Goal: Transaction & Acquisition: Purchase product/service

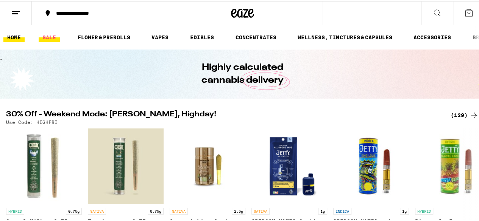
click at [48, 38] on link "SALE" at bounding box center [49, 36] width 21 height 9
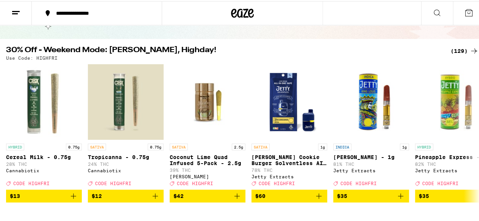
scroll to position [57, 0]
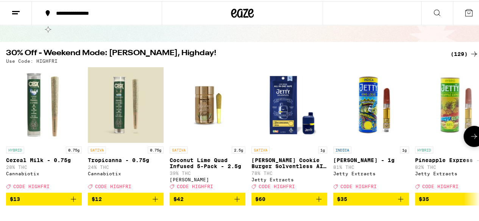
click at [474, 146] on button at bounding box center [473, 135] width 21 height 21
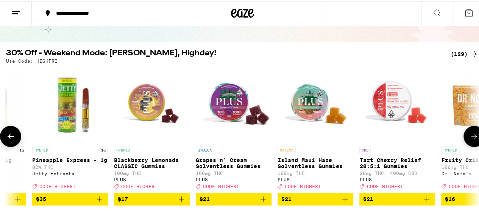
scroll to position [0, 384]
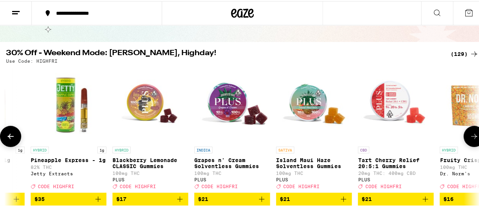
click at [473, 140] on button at bounding box center [473, 135] width 21 height 21
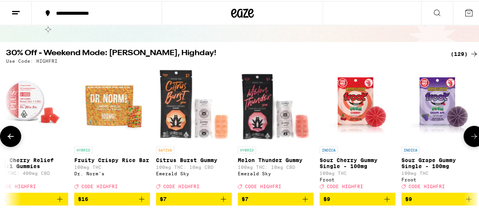
scroll to position [0, 768]
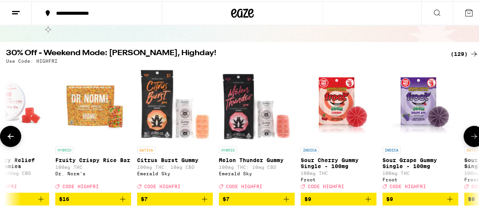
click at [473, 140] on button at bounding box center [473, 135] width 21 height 21
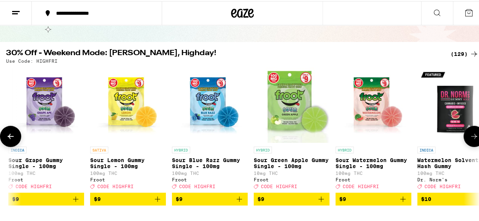
scroll to position [0, 1153]
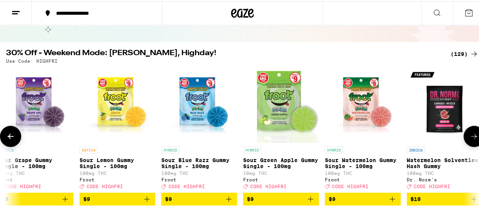
click at [473, 140] on button at bounding box center [473, 135] width 21 height 21
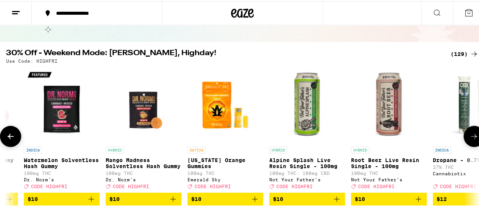
scroll to position [0, 1537]
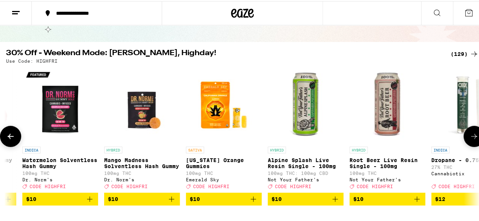
click at [473, 140] on button at bounding box center [473, 135] width 21 height 21
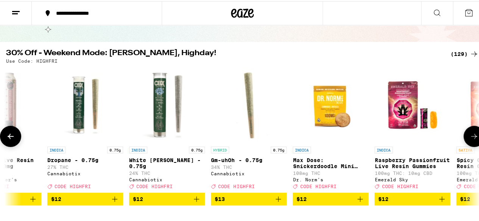
scroll to position [0, 1921]
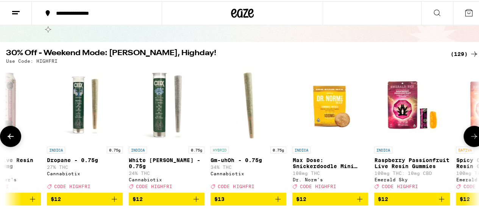
click at [473, 140] on button at bounding box center [473, 135] width 21 height 21
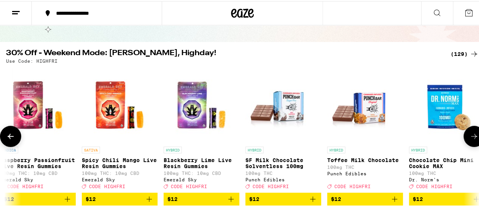
scroll to position [0, 2306]
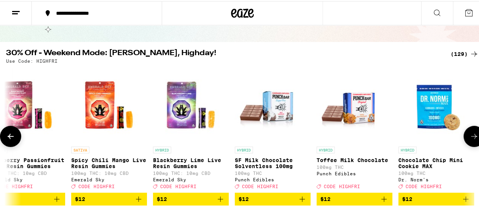
click at [473, 140] on button at bounding box center [473, 135] width 21 height 21
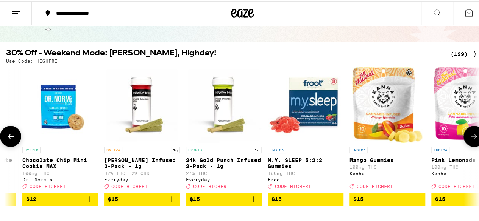
scroll to position [0, 2690]
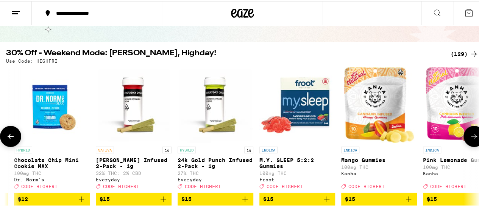
click at [473, 140] on button at bounding box center [473, 135] width 21 height 21
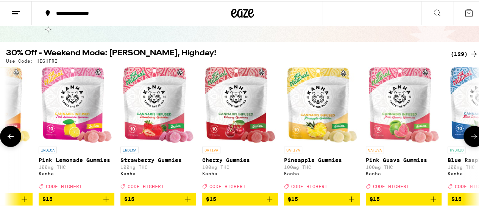
click at [473, 140] on button at bounding box center [473, 135] width 21 height 21
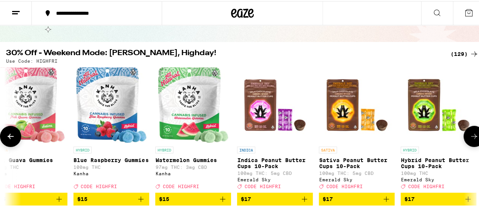
scroll to position [0, 3459]
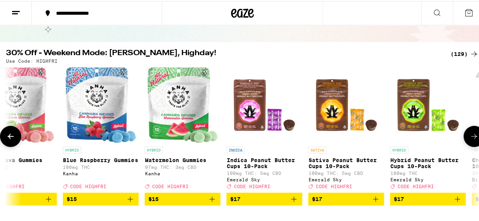
click at [473, 140] on button at bounding box center [473, 135] width 21 height 21
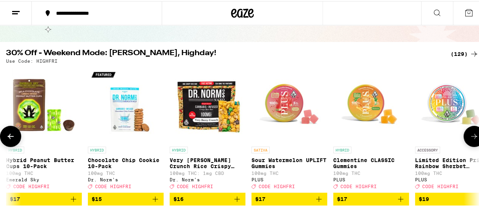
scroll to position [0, 3843]
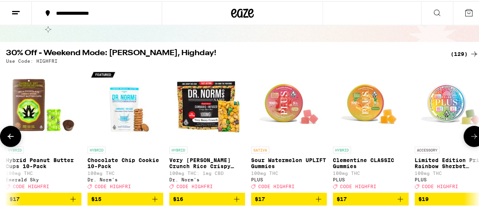
click at [473, 140] on button at bounding box center [473, 135] width 21 height 21
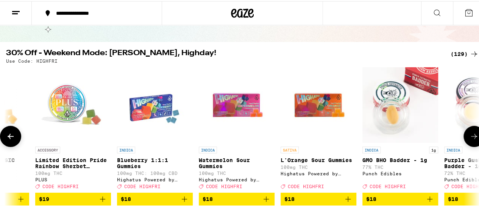
scroll to position [0, 4228]
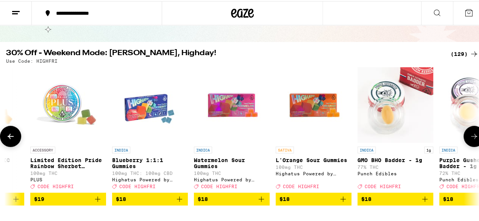
click at [473, 140] on button at bounding box center [473, 135] width 21 height 21
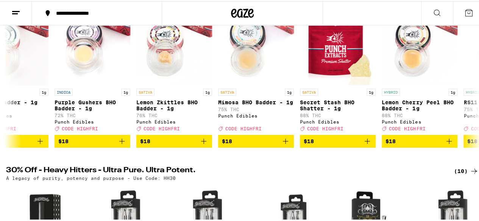
scroll to position [44, 0]
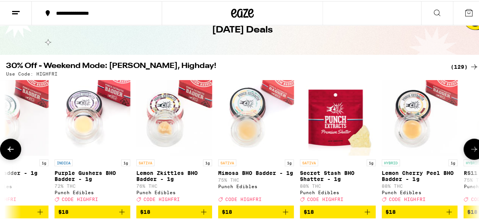
click at [471, 150] on icon at bounding box center [473, 148] width 9 height 9
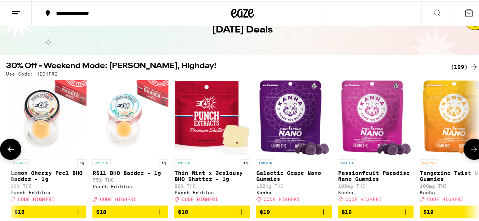
scroll to position [0, 4996]
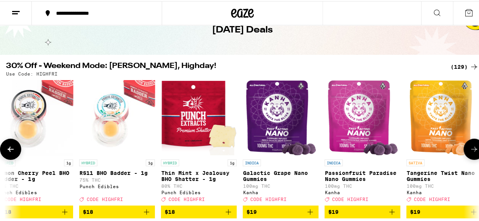
click at [471, 150] on icon at bounding box center [473, 148] width 9 height 9
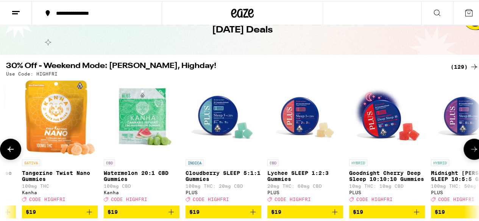
click at [471, 150] on icon at bounding box center [473, 148] width 9 height 9
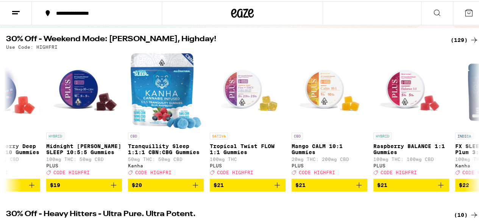
scroll to position [0, 0]
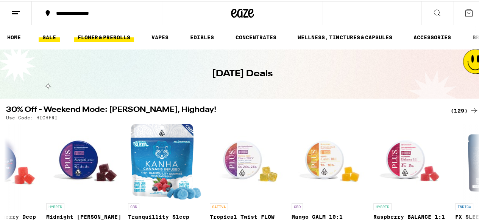
click at [121, 32] on link "FLOWER & PREROLLS" at bounding box center [104, 36] width 60 height 9
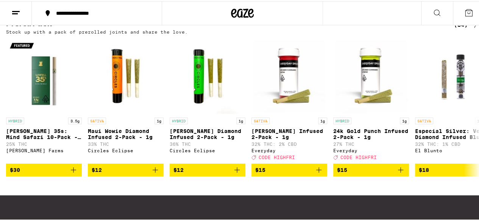
scroll to position [589, 0]
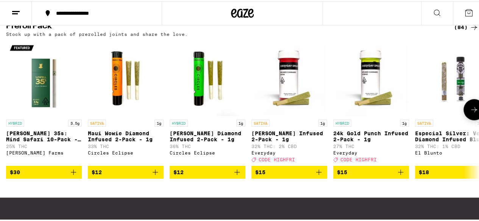
click at [471, 113] on icon at bounding box center [473, 108] width 9 height 9
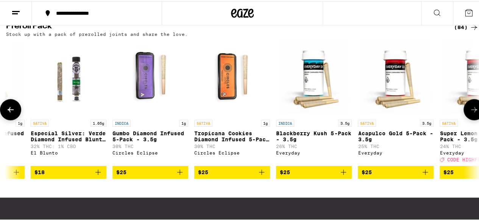
click at [471, 113] on icon at bounding box center [473, 108] width 9 height 9
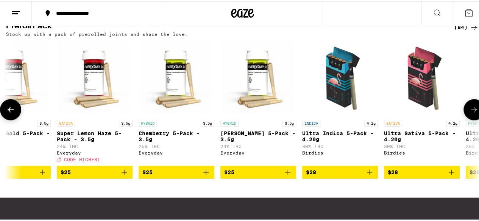
scroll to position [0, 768]
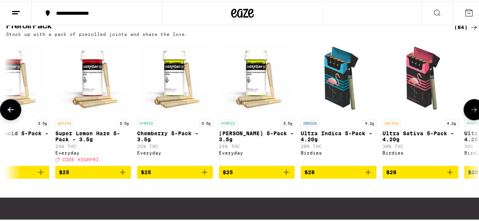
click at [471, 113] on icon at bounding box center [473, 108] width 9 height 9
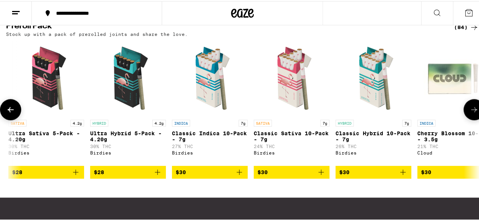
scroll to position [0, 1153]
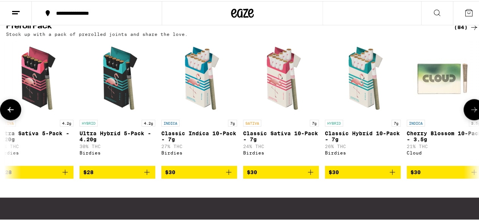
click at [471, 113] on icon at bounding box center [473, 108] width 9 height 9
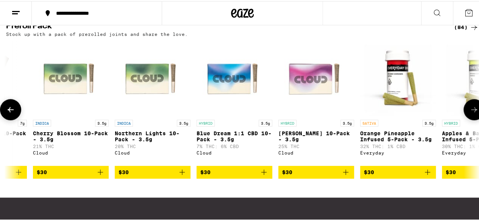
scroll to position [0, 1537]
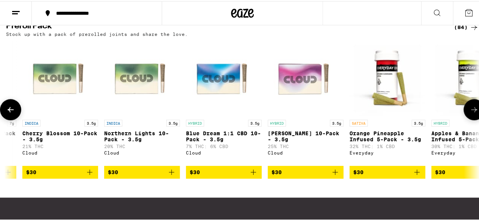
click at [471, 113] on icon at bounding box center [473, 108] width 9 height 9
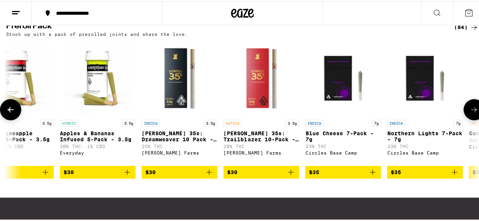
scroll to position [0, 1921]
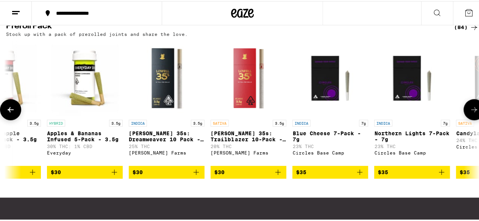
click at [471, 113] on icon at bounding box center [473, 108] width 9 height 9
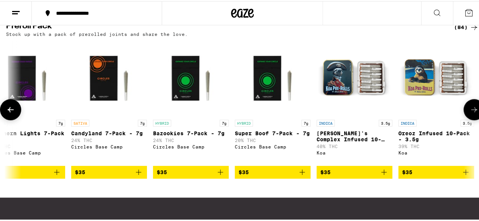
click at [471, 113] on icon at bounding box center [473, 108] width 9 height 9
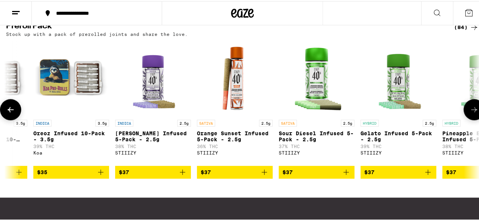
scroll to position [0, 2690]
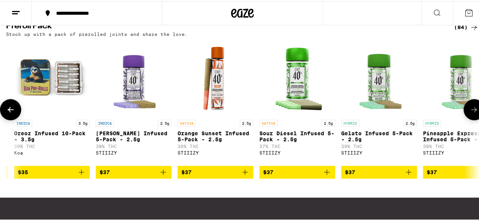
click at [471, 113] on icon at bounding box center [473, 108] width 9 height 9
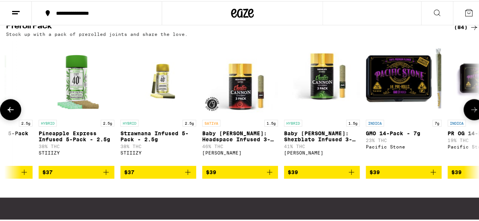
scroll to position [0, 3075]
click at [471, 113] on icon at bounding box center [473, 108] width 9 height 9
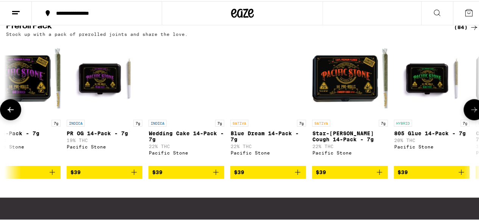
scroll to position [0, 3459]
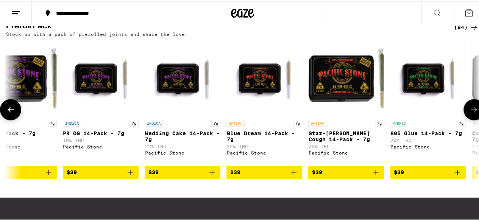
click at [471, 113] on icon at bounding box center [473, 108] width 9 height 9
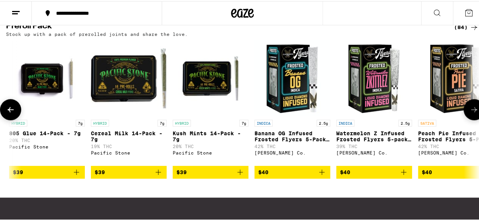
scroll to position [0, 3843]
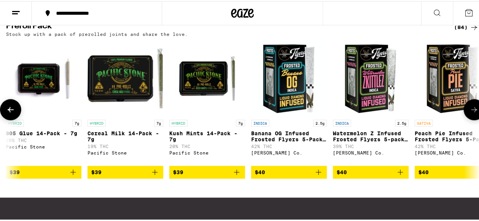
click at [471, 113] on icon at bounding box center [473, 108] width 9 height 9
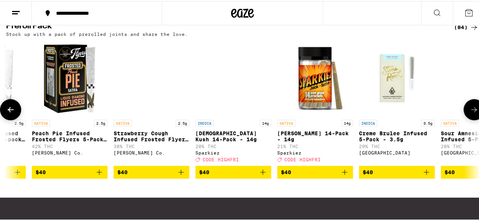
scroll to position [0, 4228]
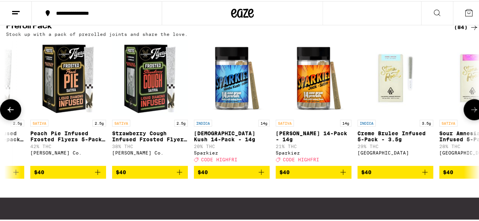
click at [263, 176] on icon "Add to bag" at bounding box center [261, 171] width 9 height 9
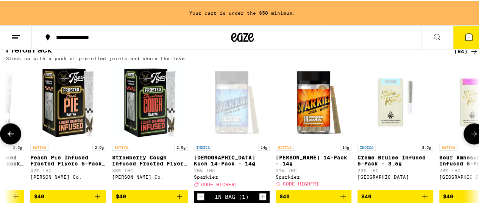
scroll to position [613, 0]
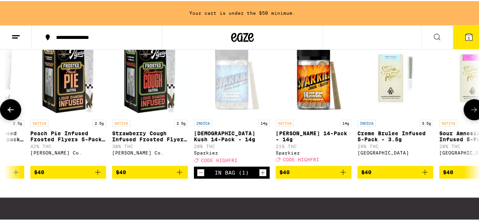
click at [343, 176] on icon "Add to bag" at bounding box center [342, 171] width 9 height 9
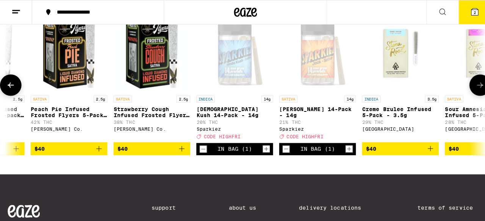
scroll to position [589, 0]
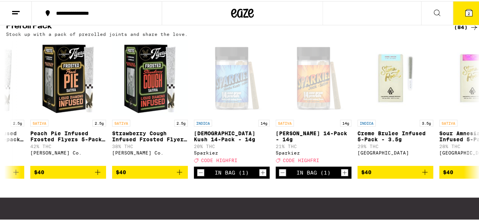
click at [465, 12] on icon at bounding box center [468, 11] width 7 height 7
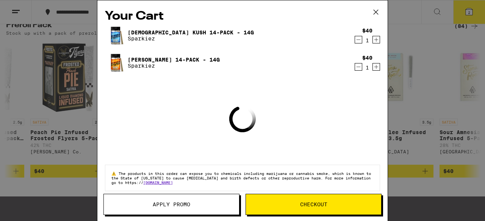
click at [464, 12] on div "Your Cart Hindu Kush 14-Pack - 14g Sparkiez $40 1 Jack 14-Pack - 14g Sparkiez $…" at bounding box center [242, 110] width 485 height 221
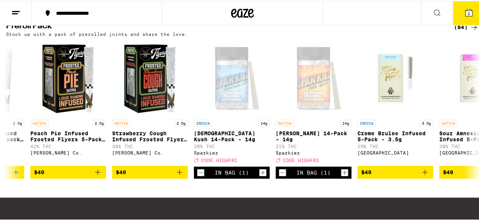
click at [465, 12] on icon at bounding box center [468, 11] width 7 height 7
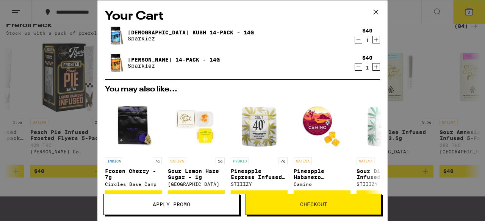
click at [173, 204] on span "Apply Promo" at bounding box center [171, 204] width 37 height 5
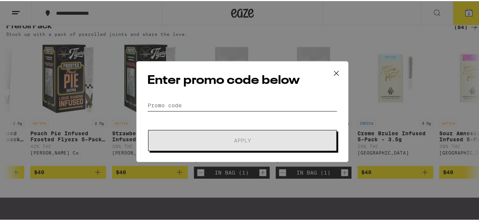
click at [180, 106] on input "Promo Code" at bounding box center [242, 104] width 190 height 11
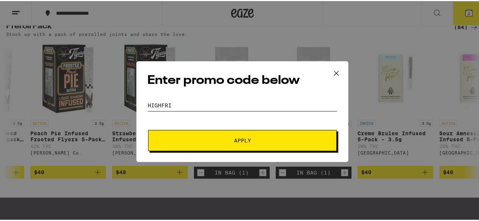
type input "HIGHFRI"
click at [224, 138] on span "Apply" at bounding box center [242, 139] width 136 height 5
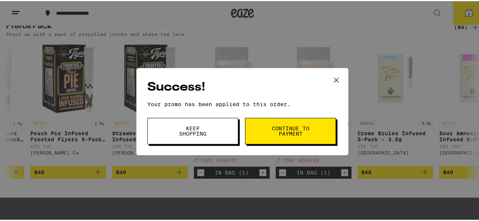
click at [210, 125] on button "Keep Shopping" at bounding box center [192, 130] width 91 height 26
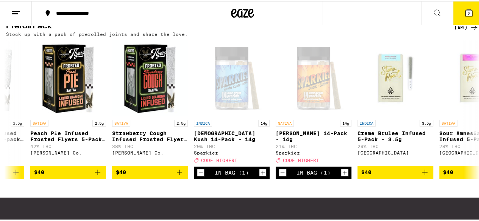
click at [465, 9] on icon at bounding box center [468, 11] width 7 height 7
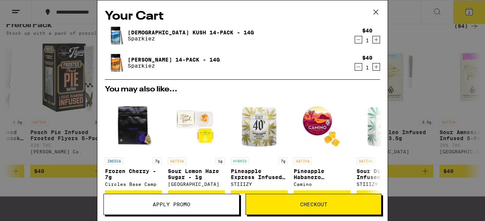
click at [380, 5] on button at bounding box center [375, 12] width 23 height 24
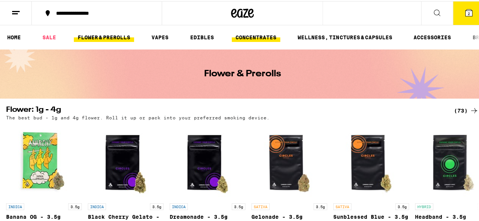
click at [267, 41] on link "CONCENTRATES" at bounding box center [256, 36] width 48 height 9
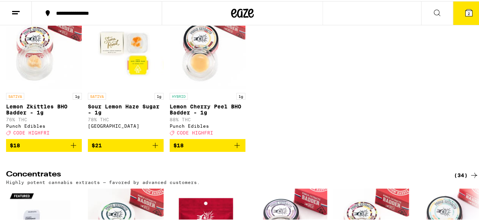
scroll to position [112, 0]
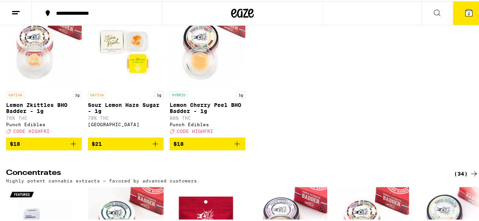
click at [237, 148] on icon "Add to bag" at bounding box center [236, 143] width 9 height 9
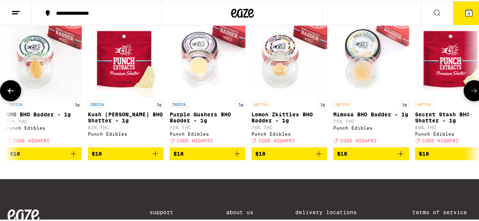
scroll to position [0, 79]
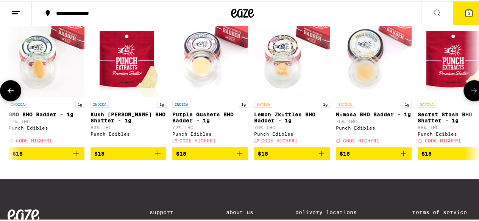
click at [295, 146] on link "SATIVA 1g Lemon Zkittles BHO Badder - 1g 76% THC Punch Edibles Deal Created wit…" at bounding box center [292, 83] width 76 height 126
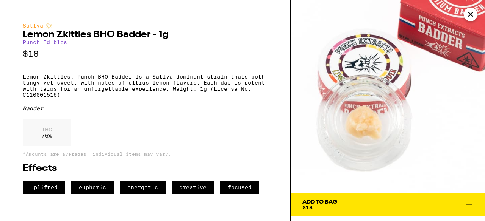
click at [465, 201] on icon at bounding box center [468, 205] width 9 height 9
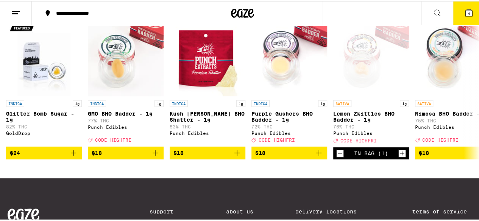
click at [131, 159] on button "$18" at bounding box center [126, 152] width 76 height 13
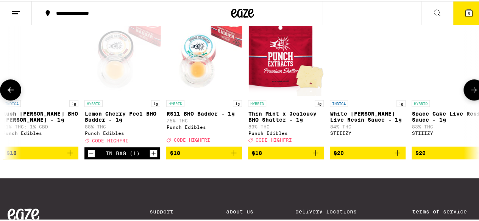
scroll to position [0, 662]
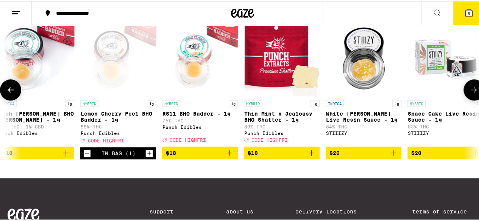
drag, startPoint x: 131, startPoint y: 161, endPoint x: 389, endPoint y: 117, distance: 261.9
click at [389, 117] on div "INDICA 1g White Walker Live Resin Sauce - 1g 84% THC STIIIZY $20" at bounding box center [364, 89] width 76 height 139
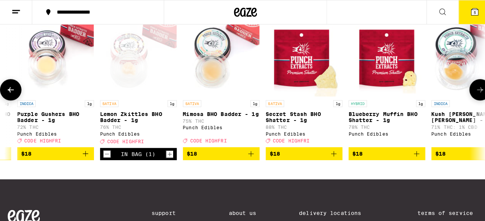
scroll to position [0, 230]
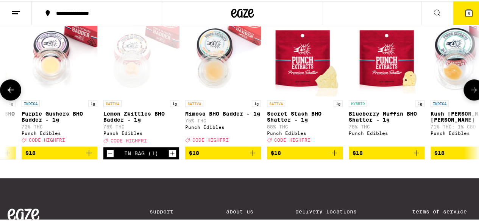
click at [245, 157] on span "$18" at bounding box center [223, 152] width 68 height 9
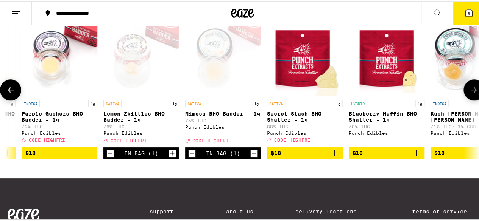
drag, startPoint x: 245, startPoint y: 164, endPoint x: 389, endPoint y: 117, distance: 151.9
click at [389, 117] on div "HYBRID 1g Blueberry Muffin BHO Shatter - 1g 78% THC Punch Edibles" at bounding box center [387, 120] width 76 height 42
click at [389, 117] on body "**********" at bounding box center [242, 9] width 485 height 575
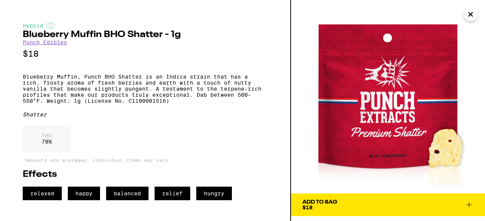
click at [400, 104] on img at bounding box center [388, 97] width 194 height 194
click at [475, 13] on button "Close" at bounding box center [470, 15] width 14 height 14
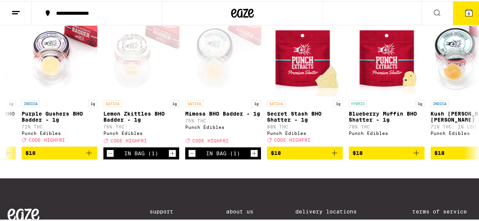
click at [207, 106] on div "SATIVA 1g" at bounding box center [223, 102] width 76 height 7
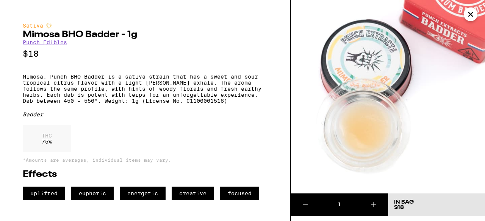
click at [476, 10] on img at bounding box center [388, 97] width 194 height 194
click at [470, 8] on button "Close" at bounding box center [470, 15] width 14 height 14
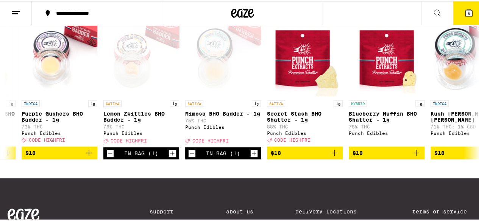
click at [468, 6] on button "6" at bounding box center [469, 11] width 32 height 23
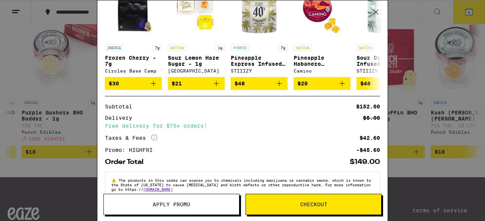
scroll to position [240, 0]
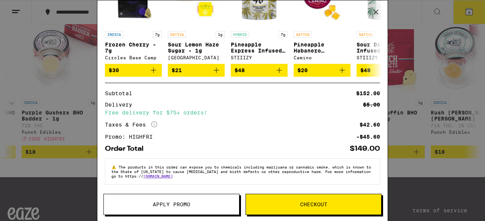
click at [306, 207] on span "Checkout" at bounding box center [313, 204] width 27 height 5
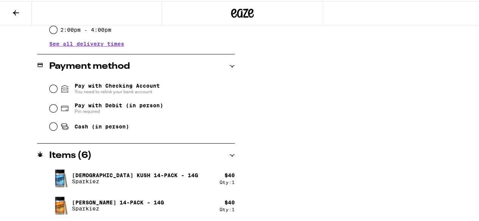
scroll to position [299, 0]
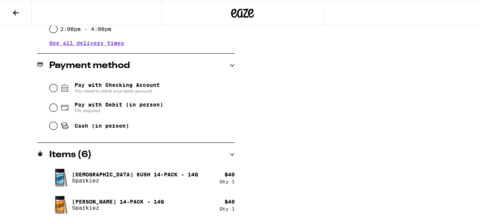
click at [50, 130] on div "Cash (in person)" at bounding box center [142, 125] width 185 height 17
click at [55, 128] on input "Cash (in person)" at bounding box center [54, 125] width 8 height 8
radio input "true"
click at [282, 189] on div "**********" at bounding box center [242, 62] width 485 height 538
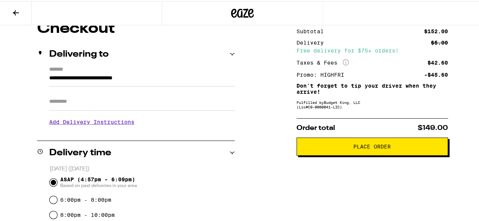
scroll to position [75, 0]
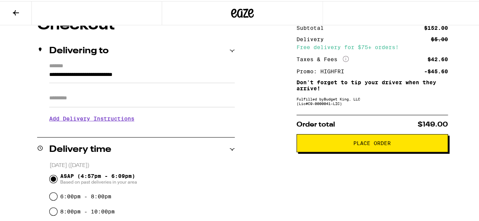
click at [379, 143] on span "Place Order" at bounding box center [371, 142] width 37 height 5
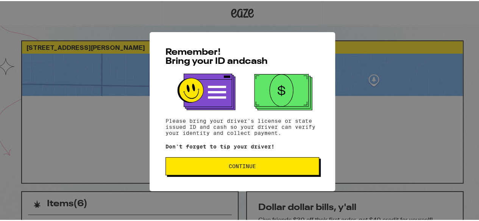
click at [248, 173] on button "Continue" at bounding box center [242, 165] width 154 height 18
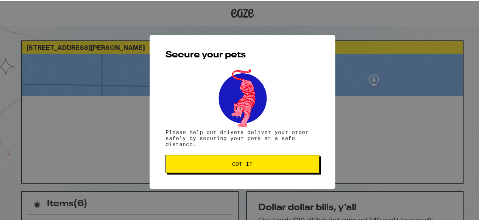
click at [270, 169] on button "Got it" at bounding box center [242, 163] width 154 height 18
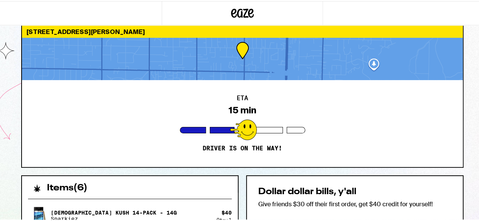
scroll to position [15, 0]
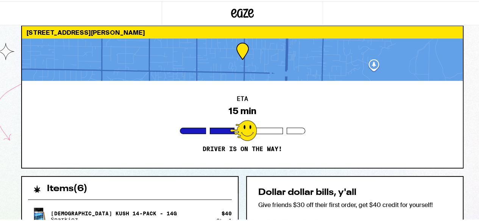
click at [234, 115] on div "15 min" at bounding box center [242, 110] width 28 height 11
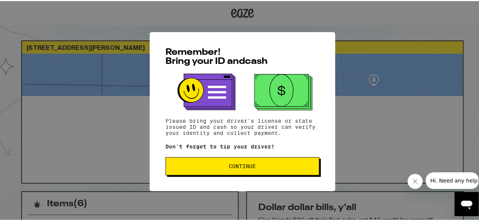
click at [238, 160] on button "Continue" at bounding box center [242, 165] width 154 height 18
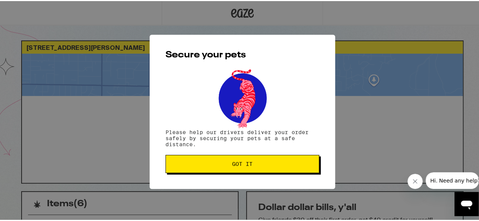
click at [221, 157] on button "Got it" at bounding box center [242, 163] width 154 height 18
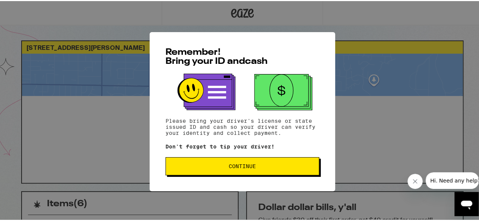
click at [257, 167] on span "Continue" at bounding box center [242, 165] width 141 height 5
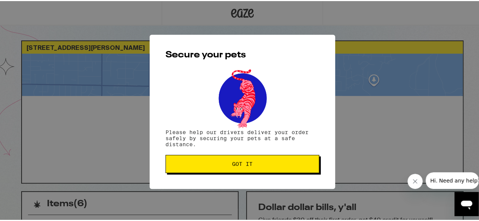
click at [261, 167] on button "Got it" at bounding box center [242, 163] width 154 height 18
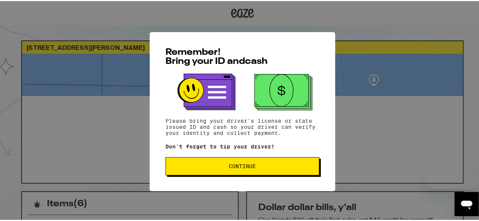
click at [248, 168] on span "Continue" at bounding box center [242, 165] width 27 height 5
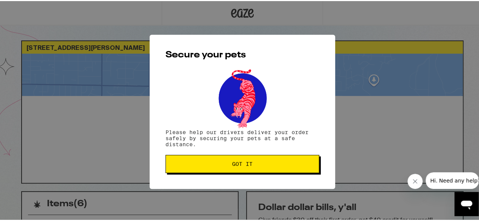
click at [260, 165] on span "Got it" at bounding box center [242, 163] width 141 height 5
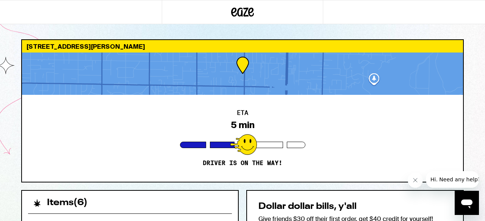
click at [240, 131] on div "ETA 5 min Driver is on the way!" at bounding box center [242, 138] width 441 height 87
